Goal: Information Seeking & Learning: Learn about a topic

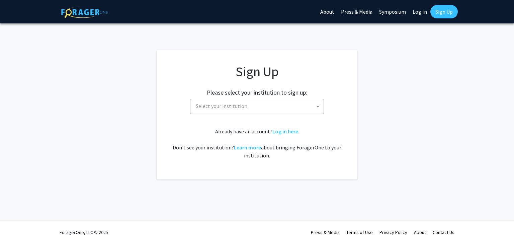
click at [293, 110] on span "Select your institution" at bounding box center [258, 106] width 130 height 14
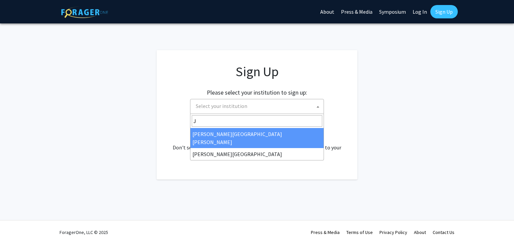
type input "J"
select select "1"
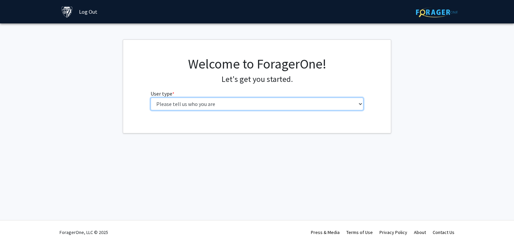
click at [243, 107] on select "Please tell us who you are Undergraduate Student Master's Student Doctoral Cand…" at bounding box center [256, 104] width 213 height 13
select select "2: masters"
click at [150, 98] on select "Please tell us who you are Undergraduate Student Master's Student Doctoral Cand…" at bounding box center [256, 104] width 213 height 13
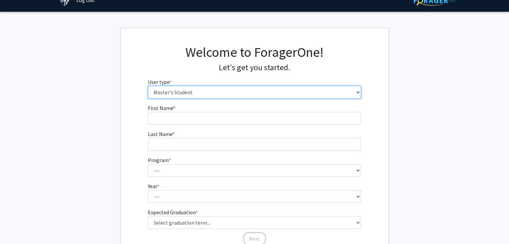
scroll to position [12, 0]
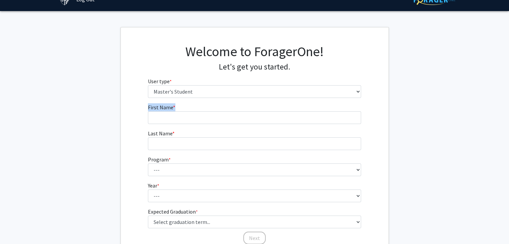
drag, startPoint x: 202, startPoint y: 109, endPoint x: 198, endPoint y: 121, distance: 12.7
click at [198, 121] on fg-input "First Name * required" at bounding box center [254, 113] width 213 height 21
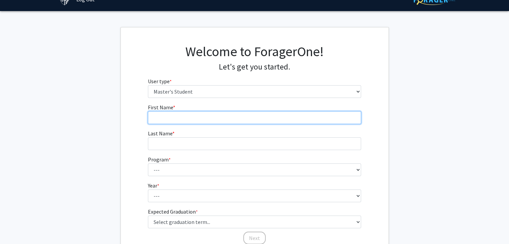
click at [198, 121] on input "First Name * required" at bounding box center [254, 117] width 213 height 13
type input "[PERSON_NAME]"
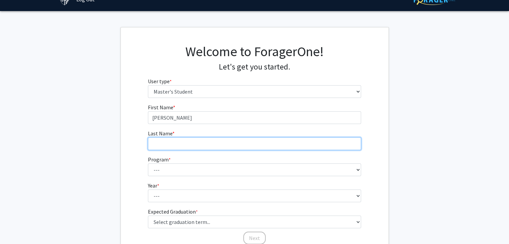
click at [189, 140] on input "Last Name * required" at bounding box center [254, 143] width 213 height 13
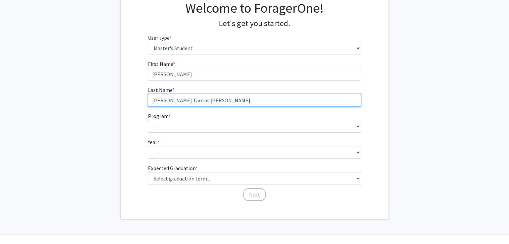
scroll to position [63, 0]
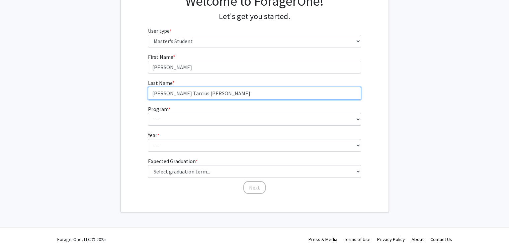
type input "[PERSON_NAME] Tarcius [PERSON_NAME]"
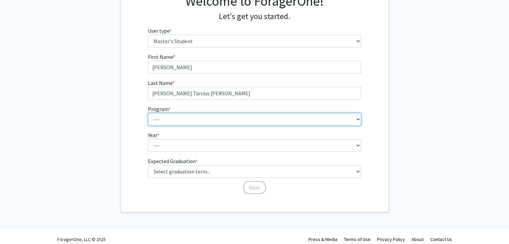
click at [321, 125] on select "--- Anatomy Education Applied and Computational Mathematics Applied Biomedical …" at bounding box center [254, 119] width 213 height 13
select select "26: 18"
click at [148, 113] on select "--- Anatomy Education Applied and Computational Mathematics Applied Biomedical …" at bounding box center [254, 119] width 213 height 13
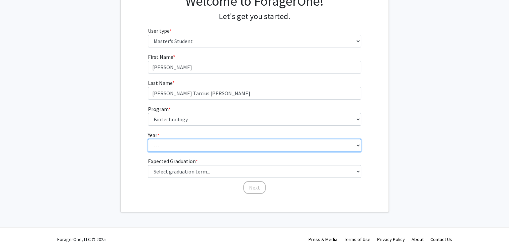
click at [243, 143] on select "--- First Year Second Year" at bounding box center [254, 145] width 213 height 13
select select "1: first_year"
click at [148, 139] on select "--- First Year Second Year" at bounding box center [254, 145] width 213 height 13
click at [241, 146] on select "--- First Year Second Year" at bounding box center [254, 145] width 213 height 13
click at [236, 148] on select "--- First Year Second Year" at bounding box center [254, 145] width 213 height 13
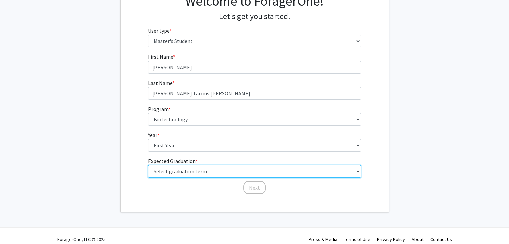
click at [226, 166] on select "Select graduation term... Spring 2025 Summer 2025 Fall 2025 Winter 2025 Spring …" at bounding box center [254, 171] width 213 height 13
select select "7: fall_2026"
click at [148, 165] on select "Select graduation term... Spring 2025 Summer 2025 Fall 2025 Winter 2025 Spring …" at bounding box center [254, 171] width 213 height 13
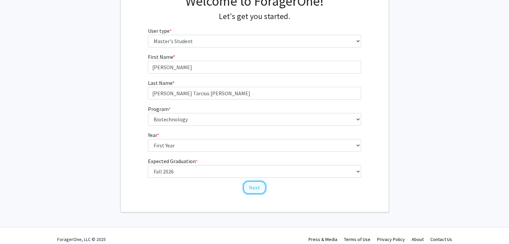
click at [260, 189] on button "Next" at bounding box center [254, 187] width 22 height 13
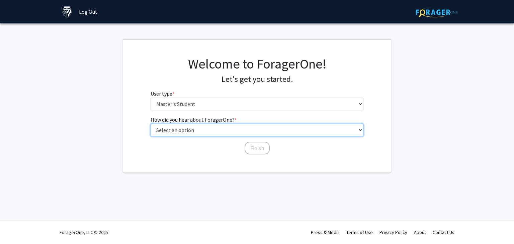
click at [312, 131] on select "Select an option Peer/student recommendation Faculty/staff recommendation Unive…" at bounding box center [256, 130] width 213 height 13
select select "1: peer_recommendation"
click at [150, 124] on select "Select an option Peer/student recommendation Faculty/staff recommendation Unive…" at bounding box center [256, 130] width 213 height 13
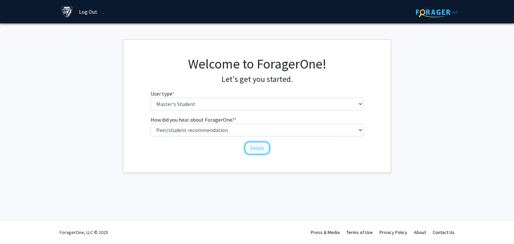
click at [262, 153] on button "Finish" at bounding box center [256, 148] width 25 height 13
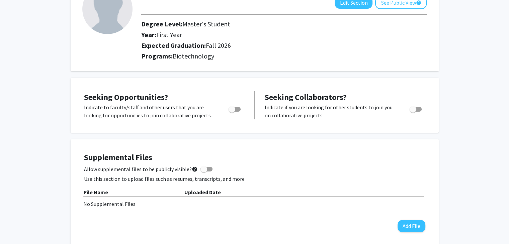
scroll to position [88, 0]
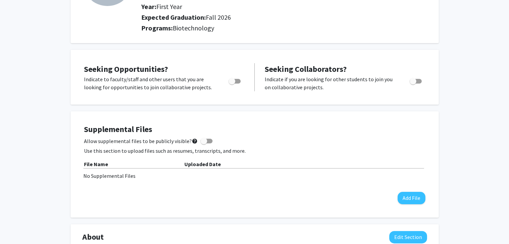
click at [231, 63] on div "Seeking Opportunities? Indicate to faculty/staff and other users that you are l…" at bounding box center [164, 77] width 160 height 28
click at [237, 79] on span "Toggle" at bounding box center [234, 81] width 12 height 5
click at [232, 84] on input "Are you actively seeking opportunities?" at bounding box center [231, 84] width 0 height 0
checkbox input "true"
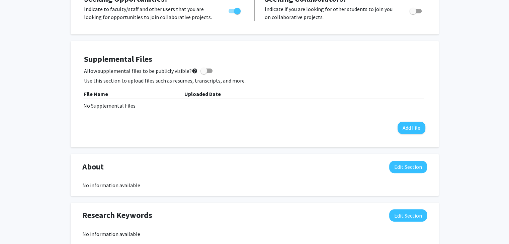
scroll to position [187, 0]
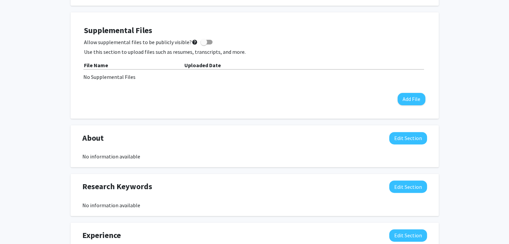
click at [180, 152] on div "No information available" at bounding box center [254, 156] width 344 height 8
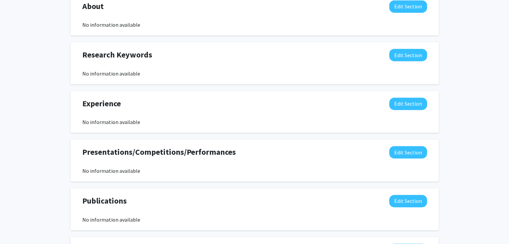
scroll to position [325, 0]
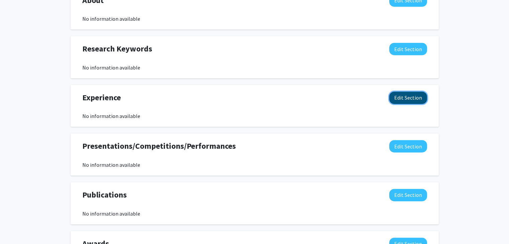
click at [420, 92] on button "Edit Section" at bounding box center [408, 98] width 38 height 12
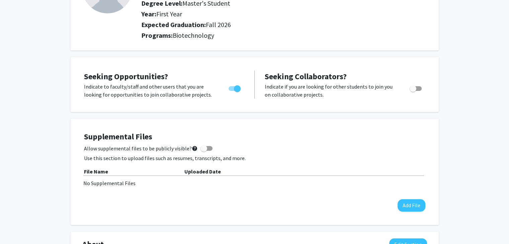
scroll to position [86, 0]
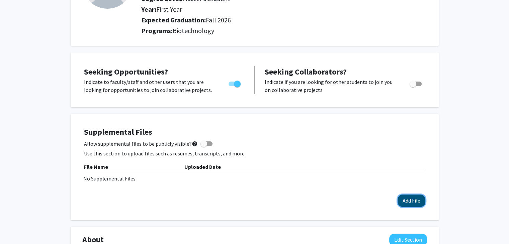
click at [399, 195] on button "Add File" at bounding box center [411, 201] width 28 height 12
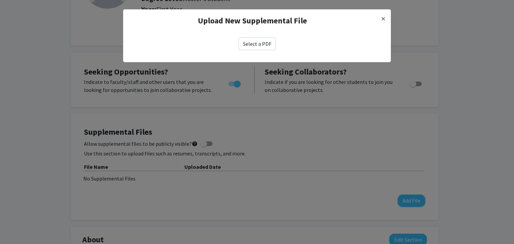
click at [269, 44] on label "Select a PDF" at bounding box center [256, 43] width 37 height 13
click at [0, 0] on input "Select a PDF" at bounding box center [0, 0] width 0 height 0
click at [387, 18] on button "×" at bounding box center [382, 18] width 15 height 19
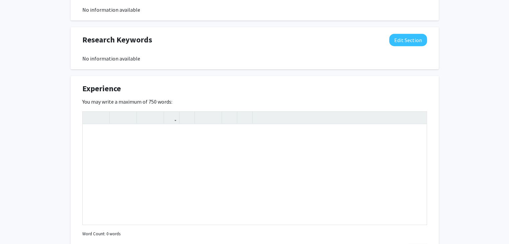
scroll to position [336, 0]
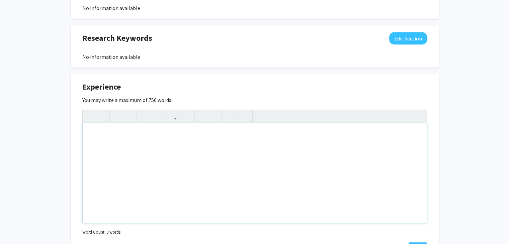
click at [259, 184] on div "Note to users with screen readers: Please deactivate our accessibility plugin f…" at bounding box center [255, 173] width 344 height 100
paste div "Note to users with screen readers: Please deactivate our accessibility plugin f…"
type textarea "<p>I am a highly detail-oriented and systematic individual with strong observat…"
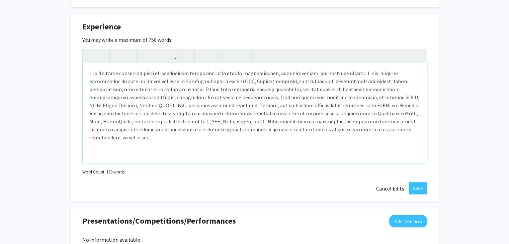
scroll to position [396, 0]
click at [420, 182] on button "Save" at bounding box center [417, 188] width 18 height 12
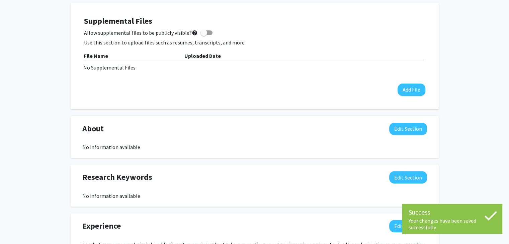
scroll to position [205, 0]
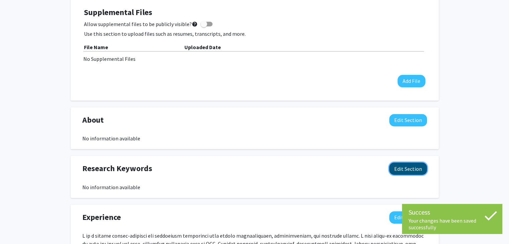
click at [397, 162] on button "Edit Section" at bounding box center [408, 168] width 38 height 12
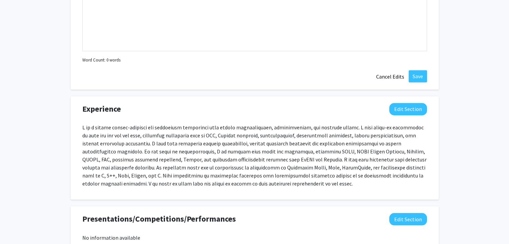
scroll to position [420, 0]
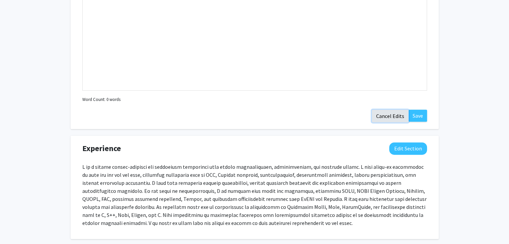
click at [390, 110] on button "Cancel Edits" at bounding box center [389, 116] width 37 height 13
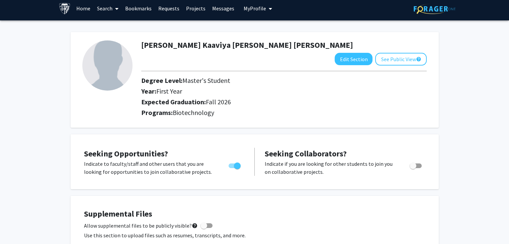
scroll to position [0, 0]
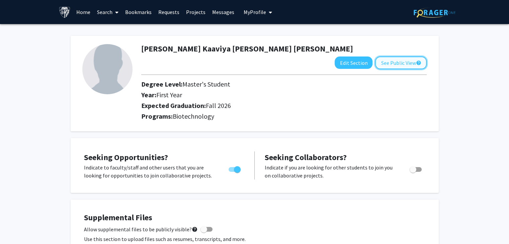
click at [397, 57] on button "See Public View help" at bounding box center [400, 63] width 51 height 13
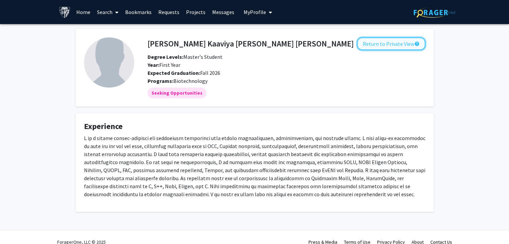
click at [394, 40] on button "Return to Private View help" at bounding box center [391, 43] width 68 height 13
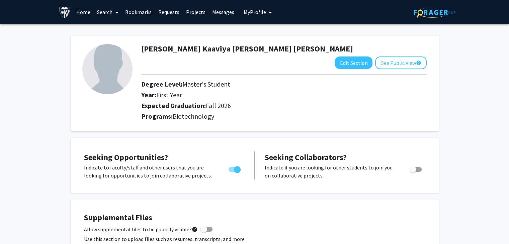
click at [189, 14] on link "Projects" at bounding box center [196, 11] width 26 height 23
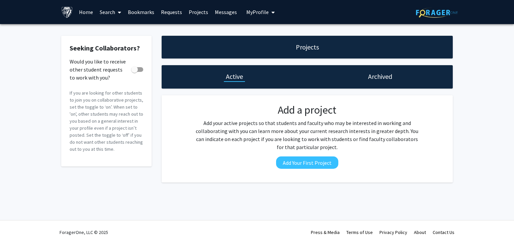
click at [214, 14] on link "Messages" at bounding box center [225, 11] width 29 height 23
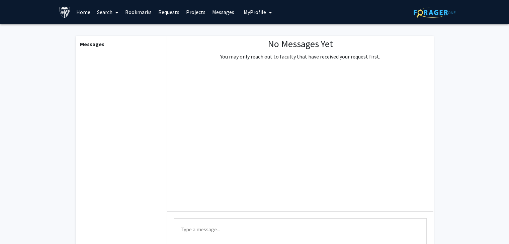
click at [189, 12] on link "Projects" at bounding box center [196, 11] width 26 height 23
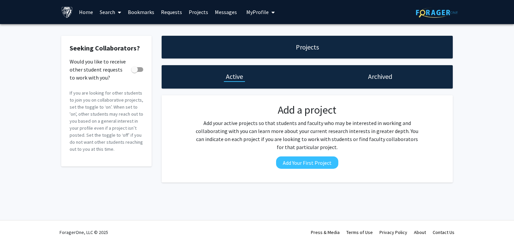
click at [189, 12] on link "Projects" at bounding box center [198, 11] width 26 height 23
click at [123, 14] on link "Search" at bounding box center [110, 11] width 28 height 23
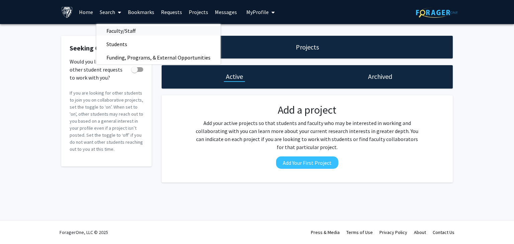
click at [127, 27] on span "Faculty/Staff" at bounding box center [120, 30] width 49 height 13
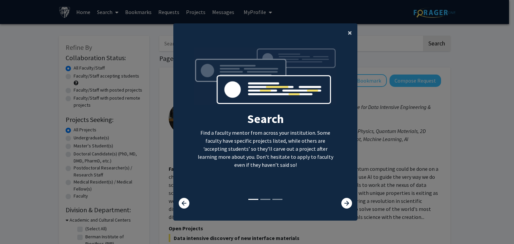
click at [344, 33] on button "×" at bounding box center [349, 32] width 15 height 19
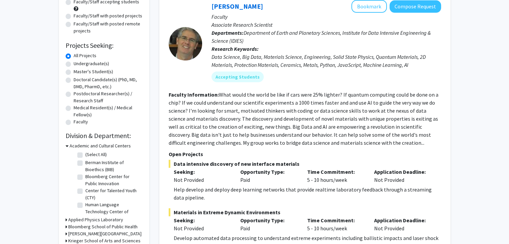
scroll to position [38, 0]
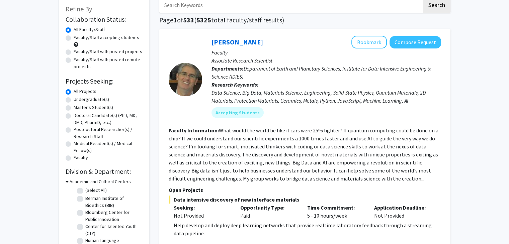
click at [74, 106] on label "Master's Student(s)" at bounding box center [93, 107] width 39 height 7
click at [74, 106] on input "Master's Student(s)" at bounding box center [76, 106] width 4 height 4
radio input "true"
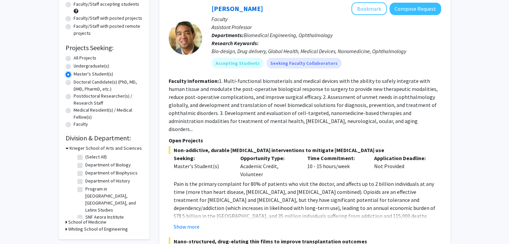
scroll to position [76, 0]
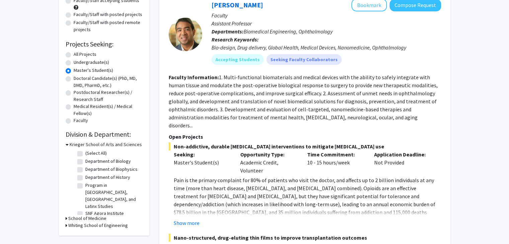
click at [85, 162] on label "Department of Biology" at bounding box center [107, 161] width 45 height 7
click at [85, 162] on input "Department of Biology" at bounding box center [87, 160] width 4 height 4
checkbox input "true"
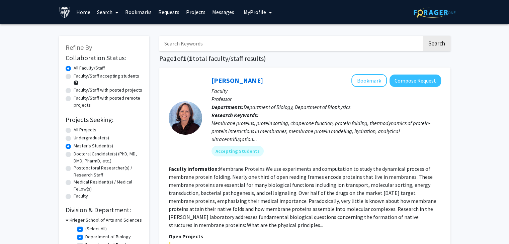
click at [85, 228] on label "(Select All)" at bounding box center [95, 228] width 21 height 7
click at [85, 228] on input "(Select All)" at bounding box center [87, 227] width 4 height 4
checkbox input "false"
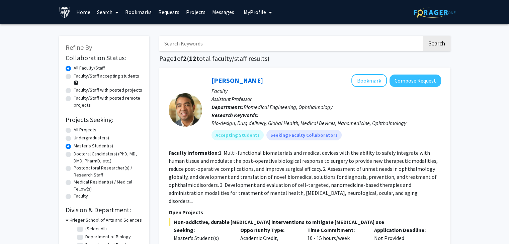
click at [85, 237] on label "Department of Biology" at bounding box center [107, 236] width 45 height 7
click at [85, 237] on input "Department of Biology" at bounding box center [87, 235] width 4 height 4
checkbox input "true"
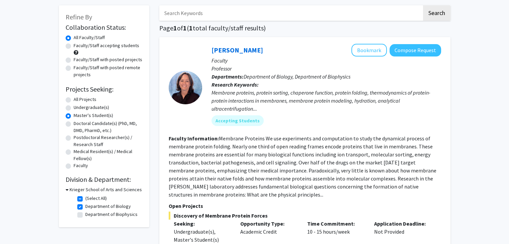
scroll to position [54, 0]
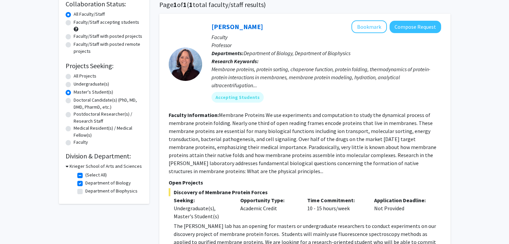
click at [85, 176] on label "(Select All)" at bounding box center [95, 175] width 21 height 7
click at [85, 176] on input "(Select All)" at bounding box center [87, 174] width 4 height 4
checkbox input "false"
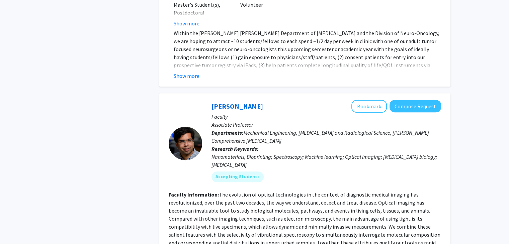
scroll to position [3077, 0]
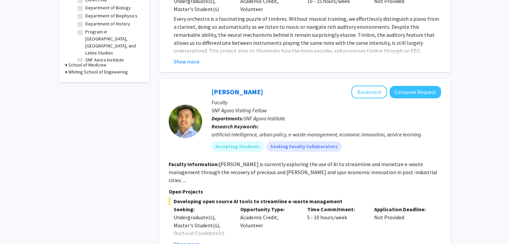
scroll to position [342, 0]
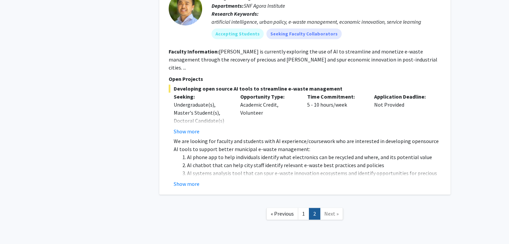
click at [334, 210] on span "Next »" at bounding box center [331, 213] width 14 height 7
click at [280, 210] on span "« Previous" at bounding box center [281, 213] width 23 height 7
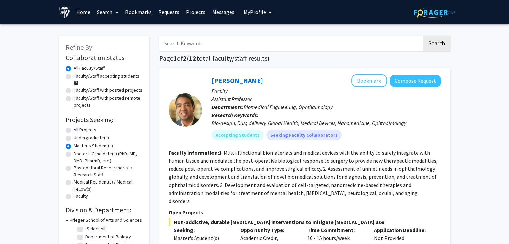
click at [280, 188] on section "Faculty Information: 1. Multi-functional biomaterials and medical devices with …" at bounding box center [305, 177] width 272 height 56
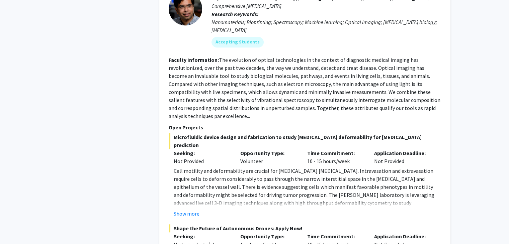
scroll to position [3077, 0]
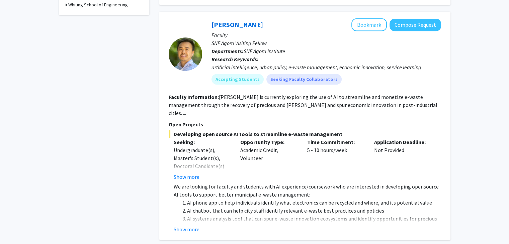
scroll to position [342, 0]
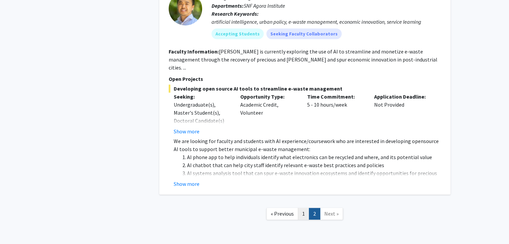
click at [302, 208] on link "1" at bounding box center [303, 214] width 11 height 12
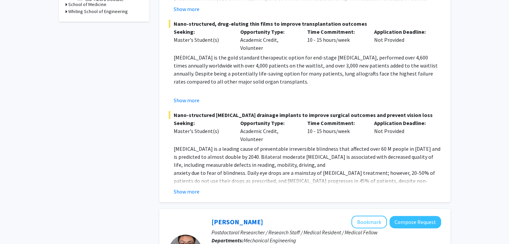
scroll to position [293, 0]
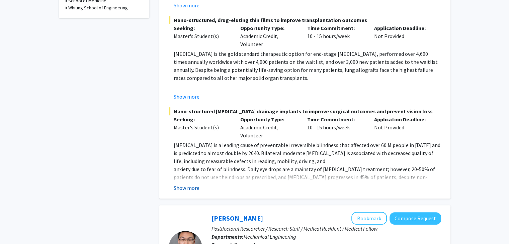
click at [184, 184] on button "Show more" at bounding box center [187, 188] width 26 height 8
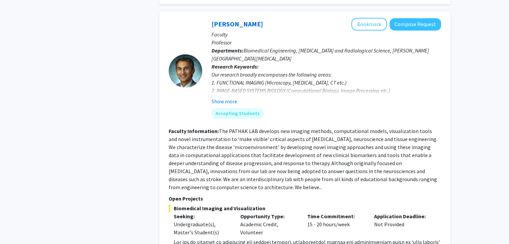
scroll to position [979, 0]
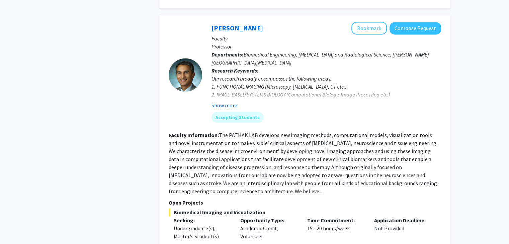
click at [226, 101] on button "Show more" at bounding box center [224, 105] width 26 height 8
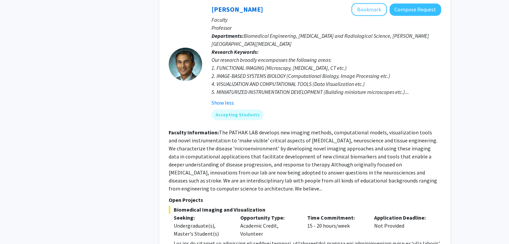
scroll to position [1001, 0]
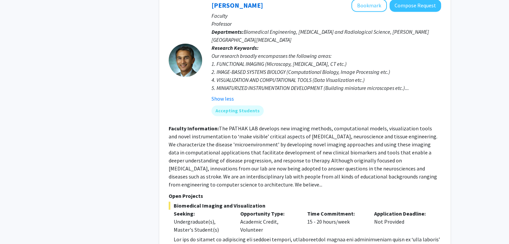
click at [191, 43] on div at bounding box center [185, 59] width 33 height 33
click at [182, 43] on div at bounding box center [185, 59] width 33 height 33
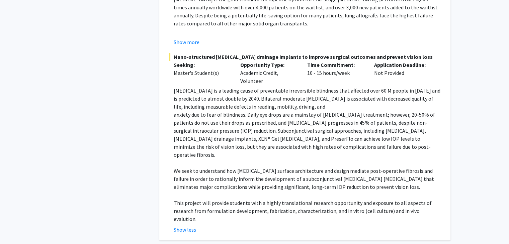
scroll to position [371, 0]
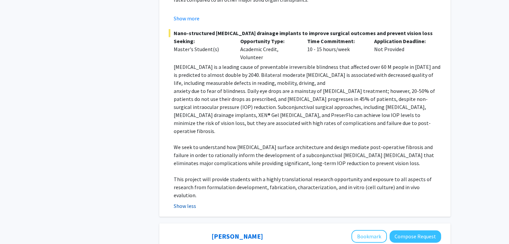
click at [184, 202] on button "Show less" at bounding box center [185, 206] width 22 height 8
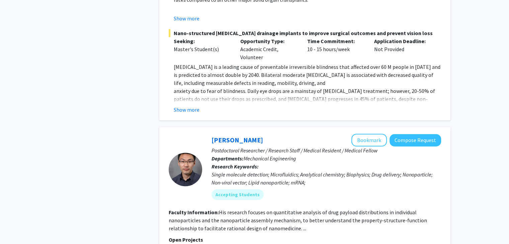
click at [190, 106] on button "Show more" at bounding box center [187, 110] width 26 height 8
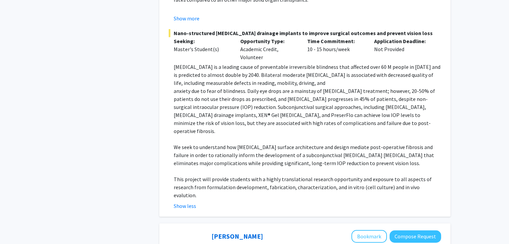
drag, startPoint x: 505, startPoint y: 38, endPoint x: 511, endPoint y: 41, distance: 6.5
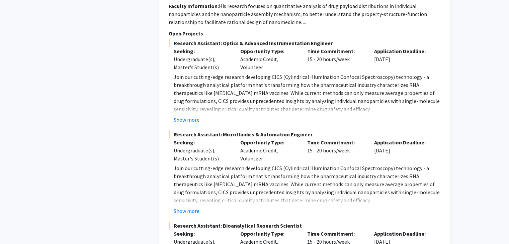
scroll to position [670, 0]
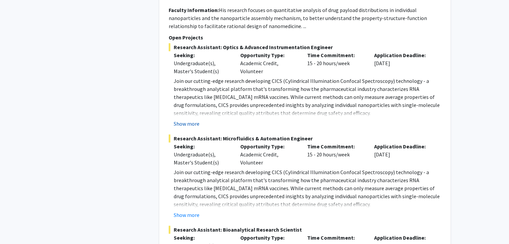
click at [184, 120] on button "Show more" at bounding box center [187, 124] width 26 height 8
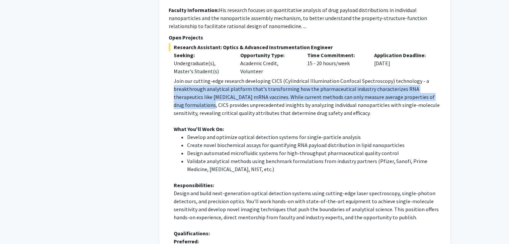
drag, startPoint x: 503, startPoint y: 71, endPoint x: 513, endPoint y: 57, distance: 17.5
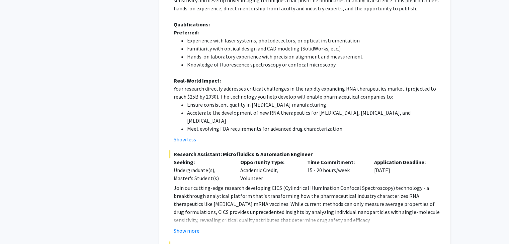
scroll to position [887, 0]
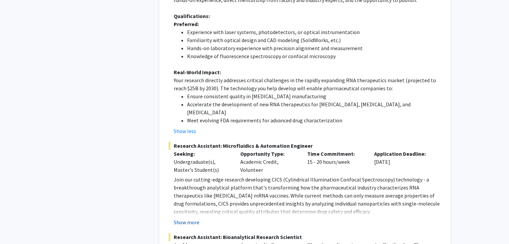
click at [190, 218] on button "Show more" at bounding box center [187, 222] width 26 height 8
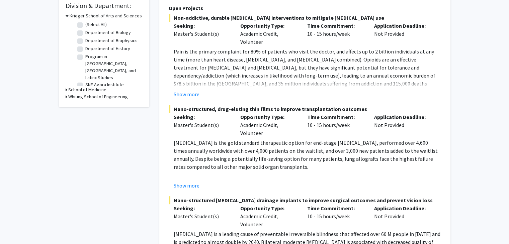
scroll to position [0, 0]
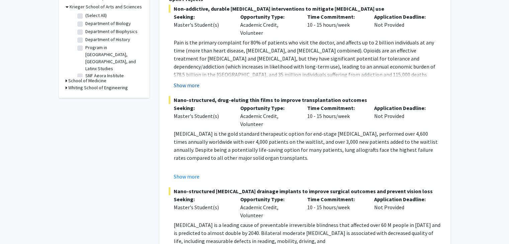
click at [185, 81] on button "Show more" at bounding box center [187, 85] width 26 height 8
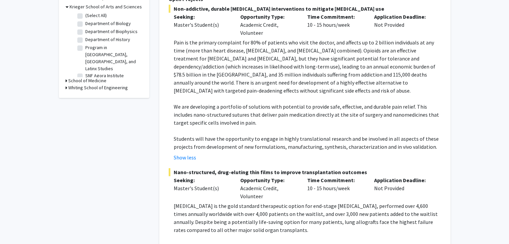
click at [192, 153] on fg-project-list "Non-addictive, durable [MEDICAL_DATA] interventions to mitigate [MEDICAL_DATA] …" at bounding box center [305, 223] width 272 height 436
click at [191, 153] on button "Show less" at bounding box center [185, 157] width 22 height 8
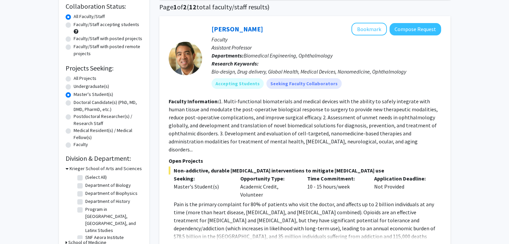
scroll to position [51, 0]
click at [74, 23] on label "Faculty/Staff accepting students" at bounding box center [107, 24] width 66 height 7
click at [74, 23] on input "Faculty/Staff accepting students" at bounding box center [76, 23] width 4 height 4
radio input "true"
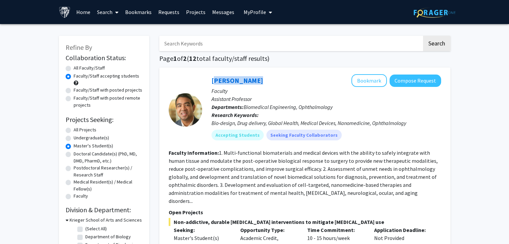
drag, startPoint x: 253, startPoint y: 81, endPoint x: 205, endPoint y: 83, distance: 48.2
click at [205, 83] on div "[PERSON_NAME] Bookmark Compose Request Faculty Assistant Professor Departments:…" at bounding box center [321, 109] width 239 height 71
copy link "[PERSON_NAME]"
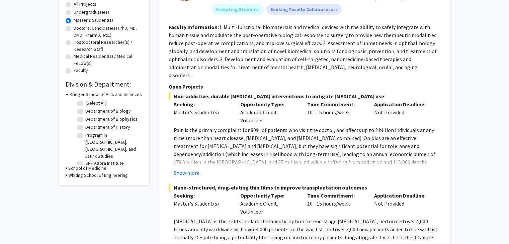
scroll to position [129, 0]
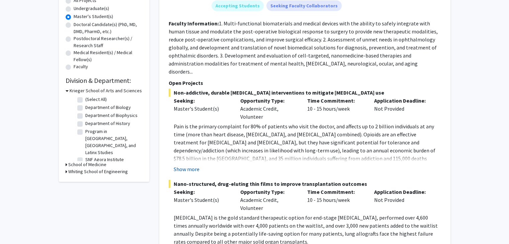
click at [195, 165] on button "Show more" at bounding box center [187, 169] width 26 height 8
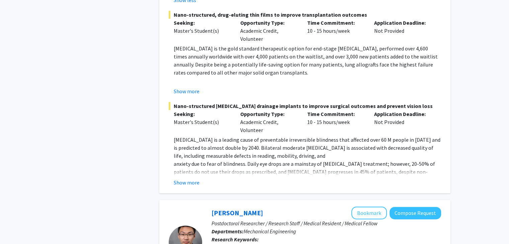
scroll to position [379, 0]
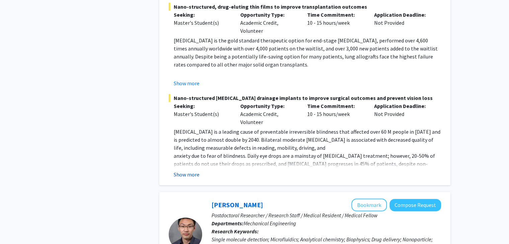
click at [193, 171] on button "Show more" at bounding box center [187, 175] width 26 height 8
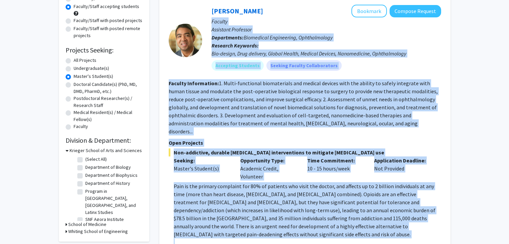
scroll to position [8, 0]
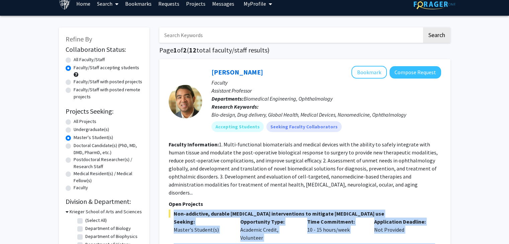
drag, startPoint x: 438, startPoint y: 105, endPoint x: 211, endPoint y: 192, distance: 242.9
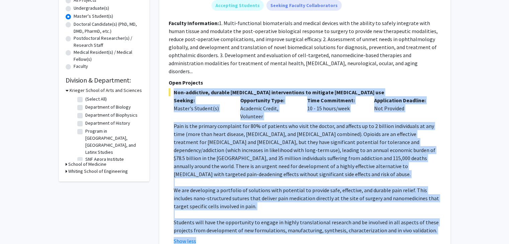
scroll to position [130, 0]
copy section "Non-addictive, durable [MEDICAL_DATA] interventions to mitigate [MEDICAL_DATA] …"
click at [449, 97] on div "[PERSON_NAME] Bookmark Compose Request Faculty Assistant Professor Departments:…" at bounding box center [304, 233] width 291 height 593
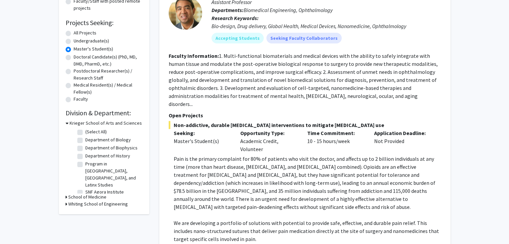
scroll to position [89, 0]
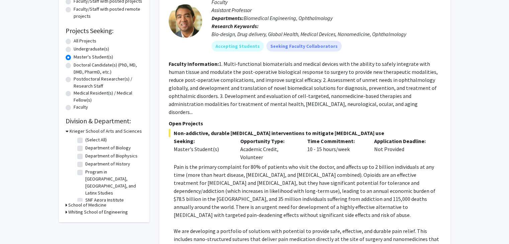
click at [372, 195] on p "Pain is the primary complaint for 80% of patients who visit the doctor, and aff…" at bounding box center [307, 191] width 267 height 56
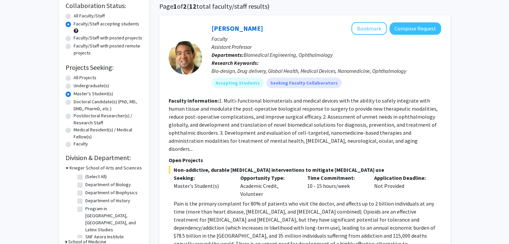
scroll to position [32, 0]
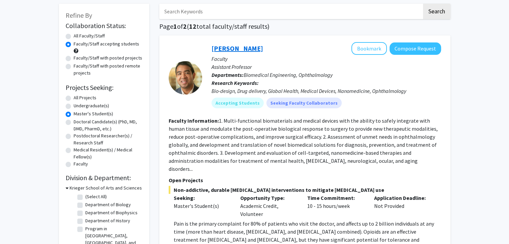
click at [239, 47] on link "[PERSON_NAME]" at bounding box center [236, 48] width 51 height 8
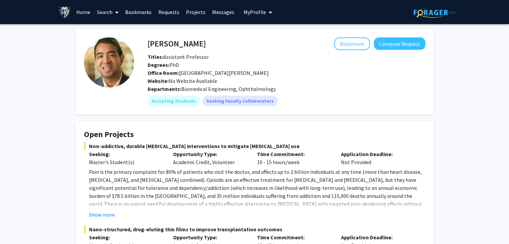
click at [159, 43] on h4 "[PERSON_NAME]" at bounding box center [176, 43] width 58 height 12
drag, startPoint x: 198, startPoint y: 47, endPoint x: 148, endPoint y: 44, distance: 50.2
click at [148, 44] on div "[PERSON_NAME] Bookmark Compose Request" at bounding box center [286, 43] width 288 height 13
copy h4 "[PERSON_NAME]"
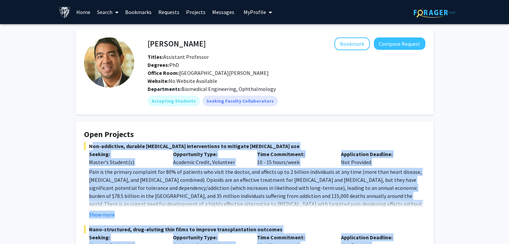
drag, startPoint x: 324, startPoint y: 168, endPoint x: 82, endPoint y: 145, distance: 242.4
click at [208, 151] on p "Opportunity Type:" at bounding box center [210, 154] width 74 height 8
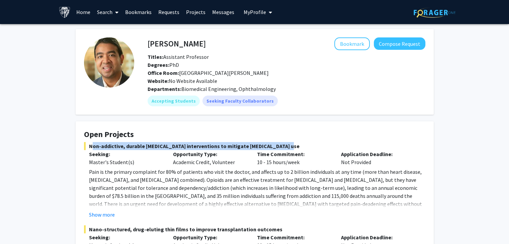
drag, startPoint x: 276, startPoint y: 145, endPoint x: 87, endPoint y: 146, distance: 188.9
click at [87, 146] on span "Non-addictive, durable [MEDICAL_DATA] interventions to mitigate [MEDICAL_DATA] …" at bounding box center [254, 146] width 341 height 8
copy span "Non-addictive, durable [MEDICAL_DATA] interventions to mitigate [MEDICAL_DATA] …"
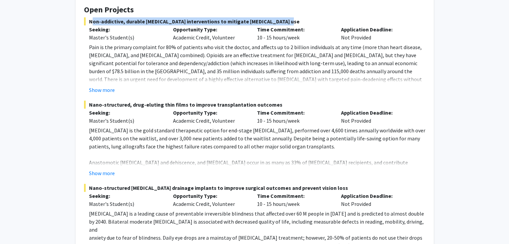
scroll to position [124, 0]
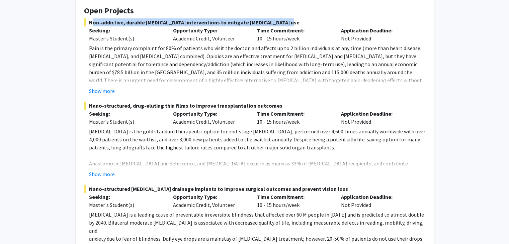
drag, startPoint x: 278, startPoint y: 105, endPoint x: 90, endPoint y: 105, distance: 188.6
click at [90, 105] on span "Nano-structured, drug-eluting thin films to improve transplantation outcomes" at bounding box center [254, 106] width 341 height 8
copy span "Nano-structured, drug-eluting thin films to improve transplantation outcomes"
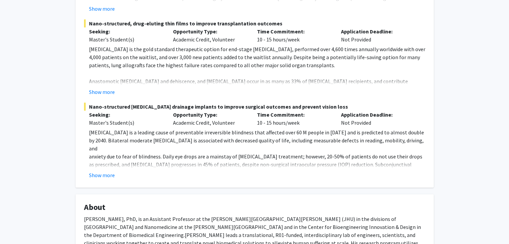
scroll to position [226, 0]
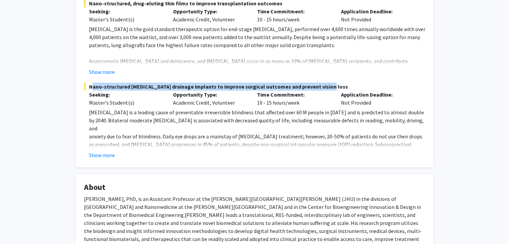
drag, startPoint x: 323, startPoint y: 86, endPoint x: 86, endPoint y: 86, distance: 236.7
click at [86, 86] on span "Nano-structured [MEDICAL_DATA] drainage implants to improve surgical outcomes a…" at bounding box center [254, 87] width 341 height 8
copy span "Nano-structured [MEDICAL_DATA] drainage implants to improve surgical outcomes a…"
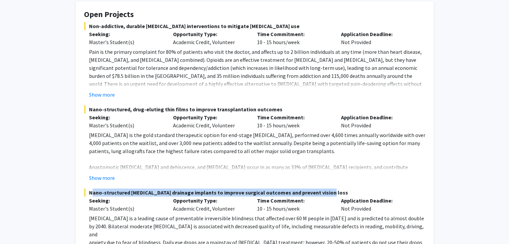
scroll to position [0, 0]
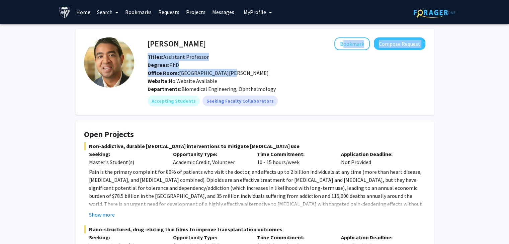
drag, startPoint x: 243, startPoint y: 76, endPoint x: 157, endPoint y: 50, distance: 89.2
click at [157, 50] on div "[PERSON_NAME] Bookmark Compose Request Titles: Assistant Professor Degrees: PhD…" at bounding box center [286, 60] width 288 height 47
copy div "Bookmark Compose Request Titles: Assistant Professor Degrees: PhD Office Room: …"
click at [357, 104] on div "Accepting Students Seeking Faculty Collaborators" at bounding box center [286, 100] width 280 height 13
click at [257, 14] on span "My Profile" at bounding box center [254, 12] width 22 height 7
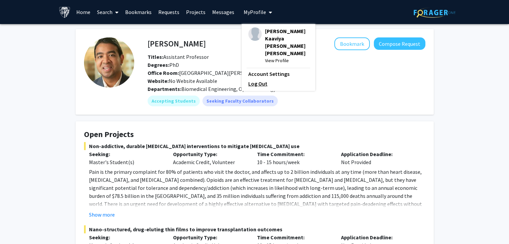
click at [253, 80] on link "Log Out" at bounding box center [278, 84] width 60 height 8
